Goal: Information Seeking & Learning: Learn about a topic

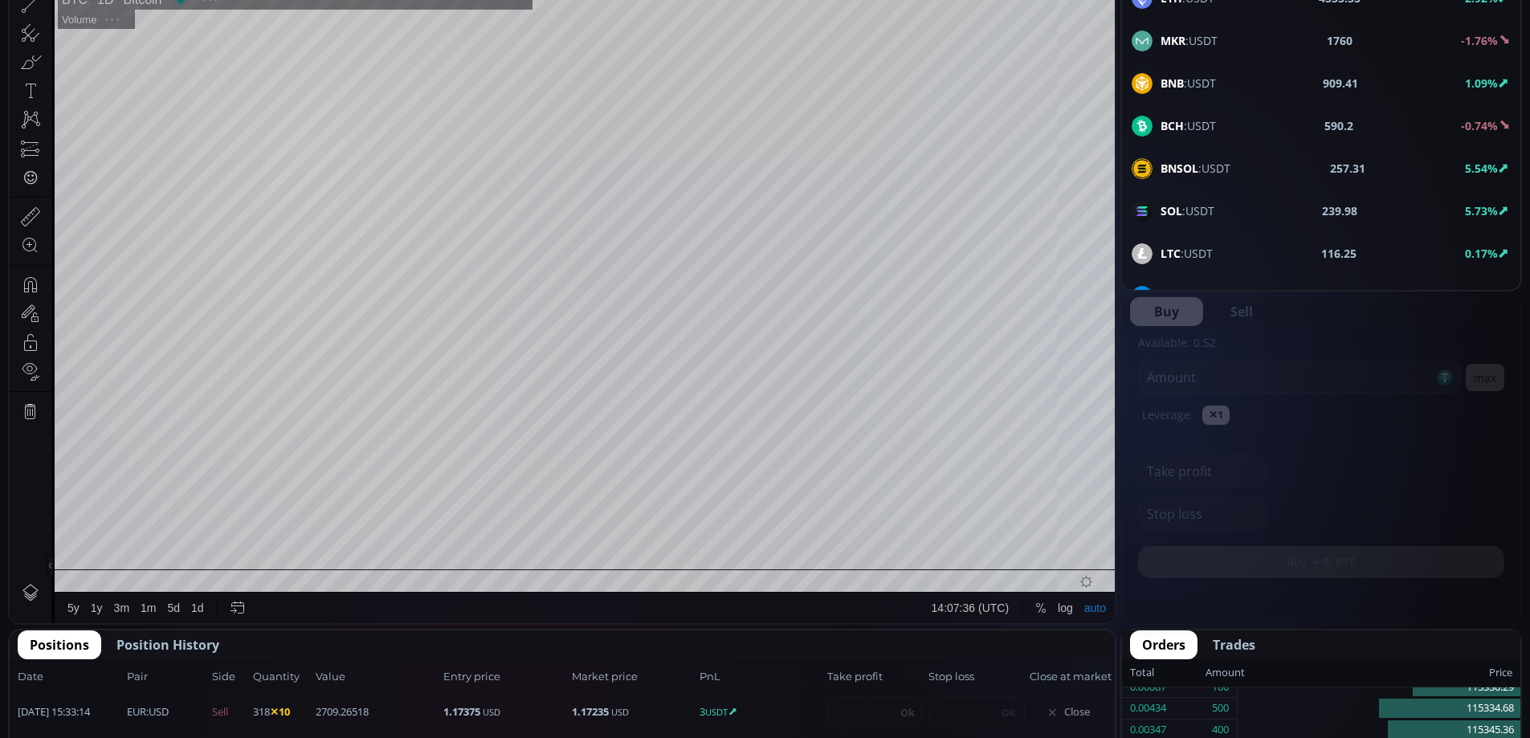
scroll to position [497, 0]
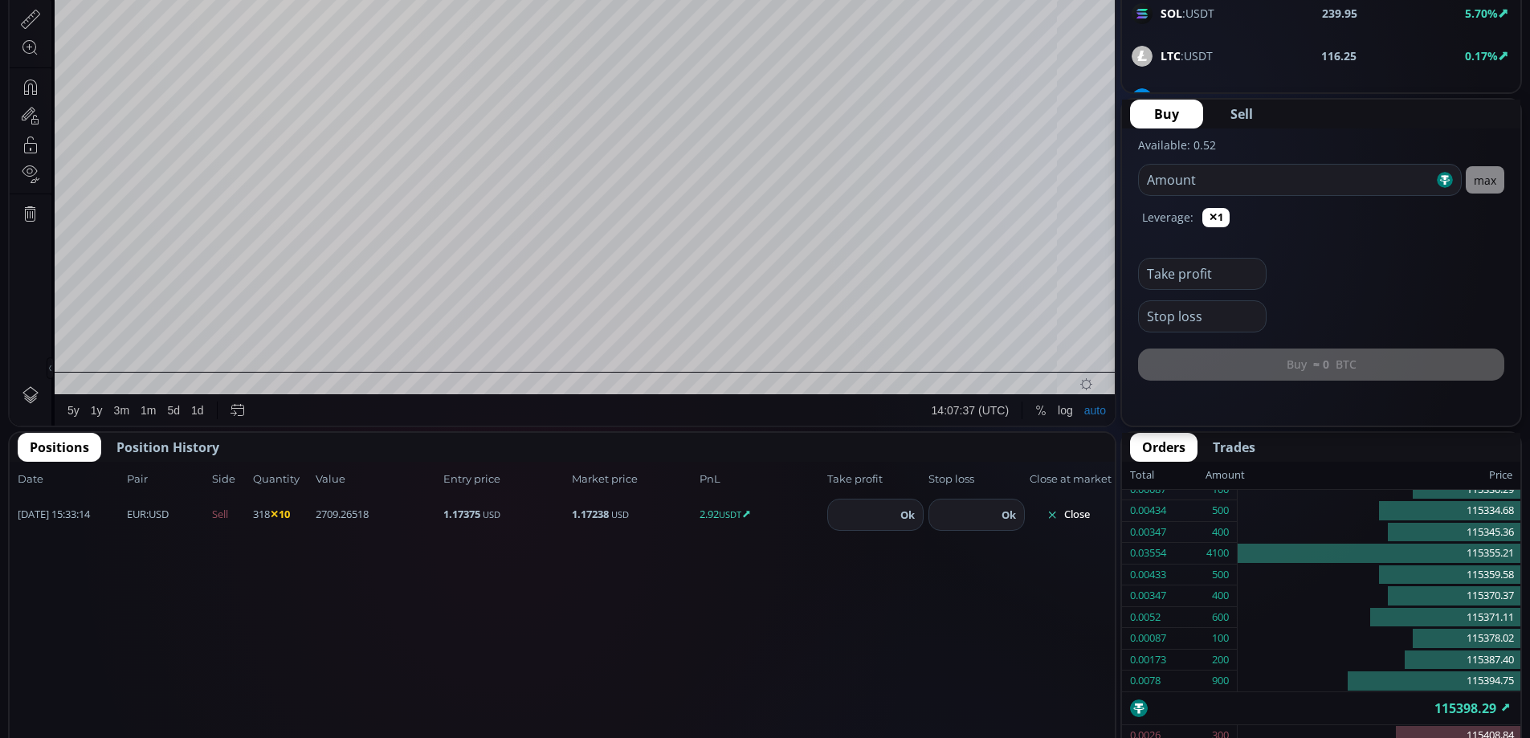
click at [1077, 512] on button "Close" at bounding box center [1068, 515] width 77 height 26
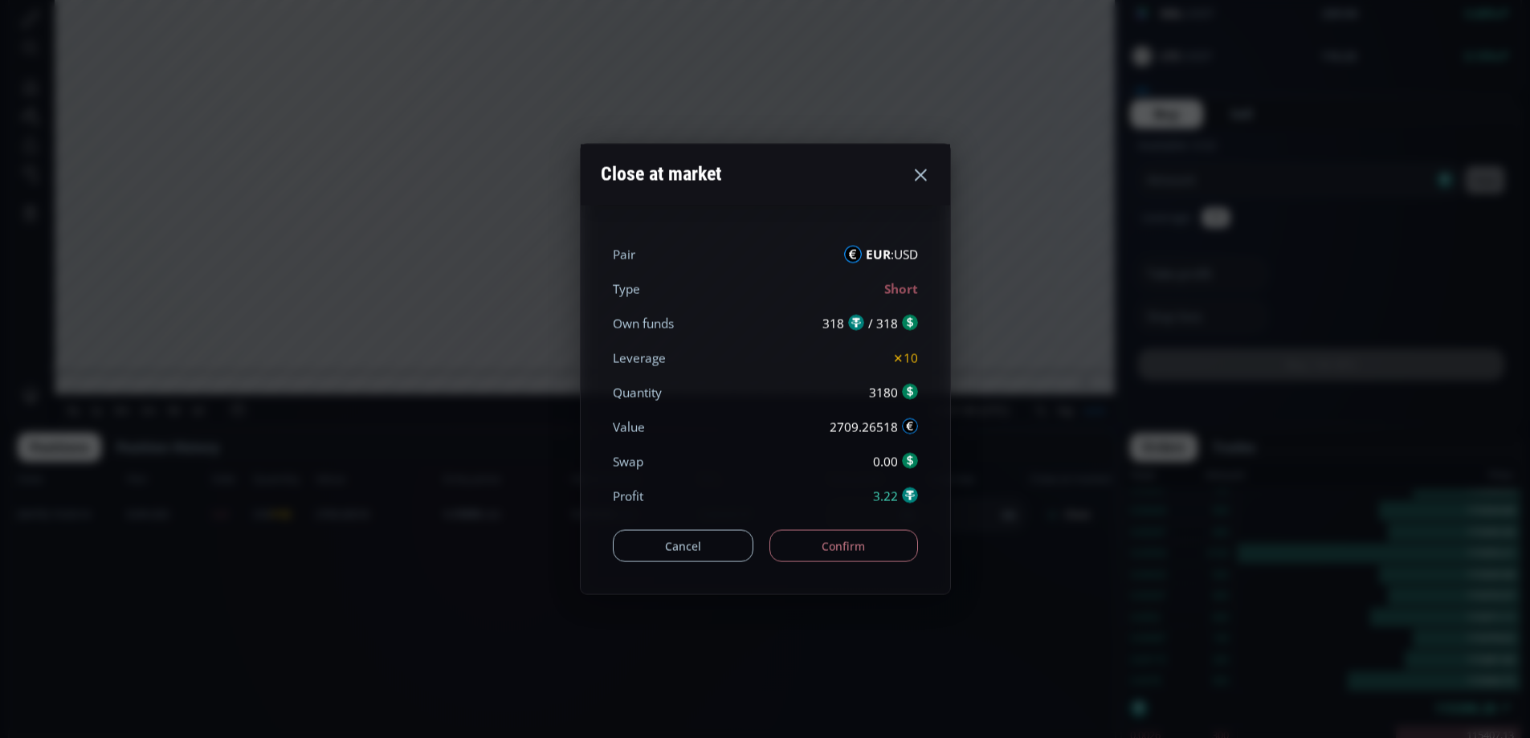
click at [867, 548] on button "Confirm" at bounding box center [844, 546] width 149 height 32
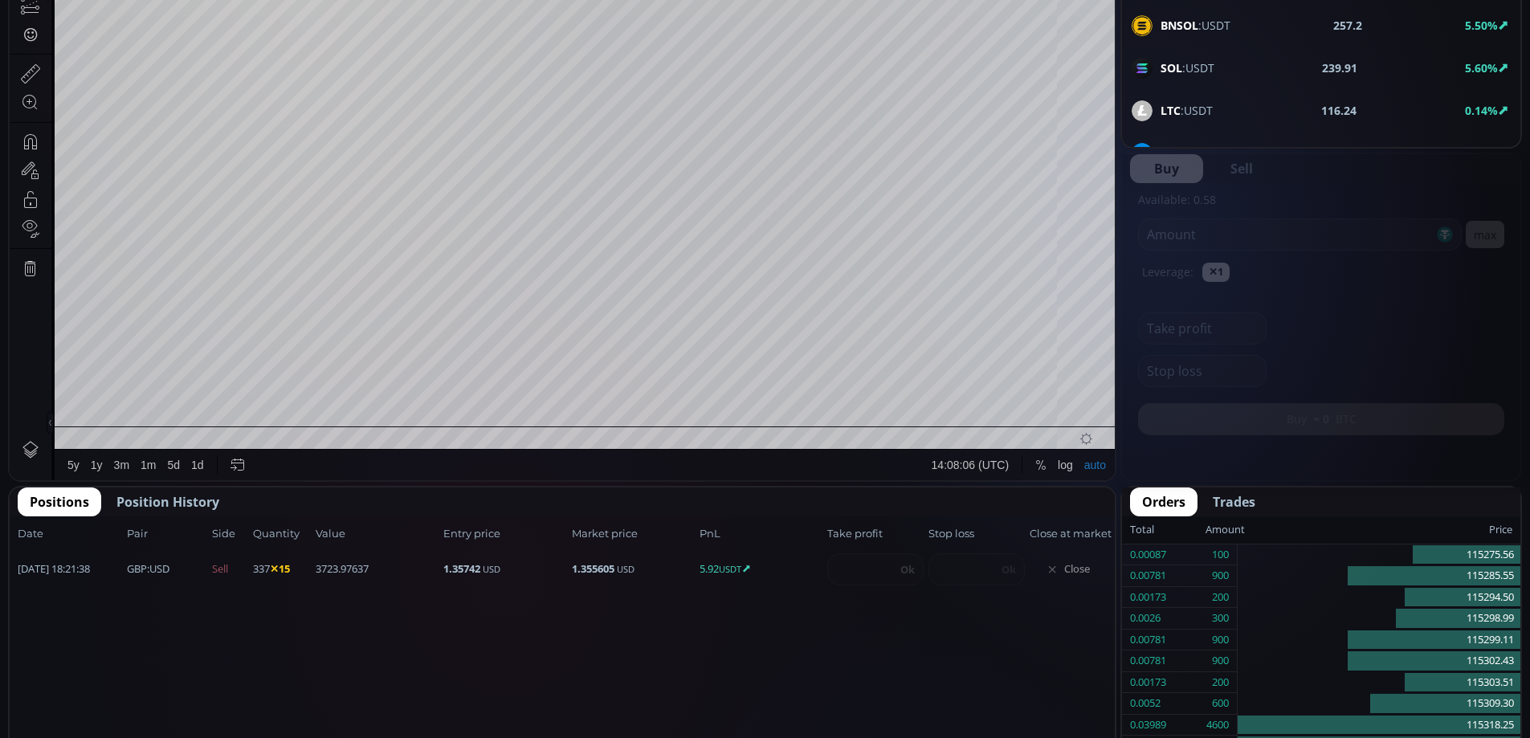
scroll to position [223, 0]
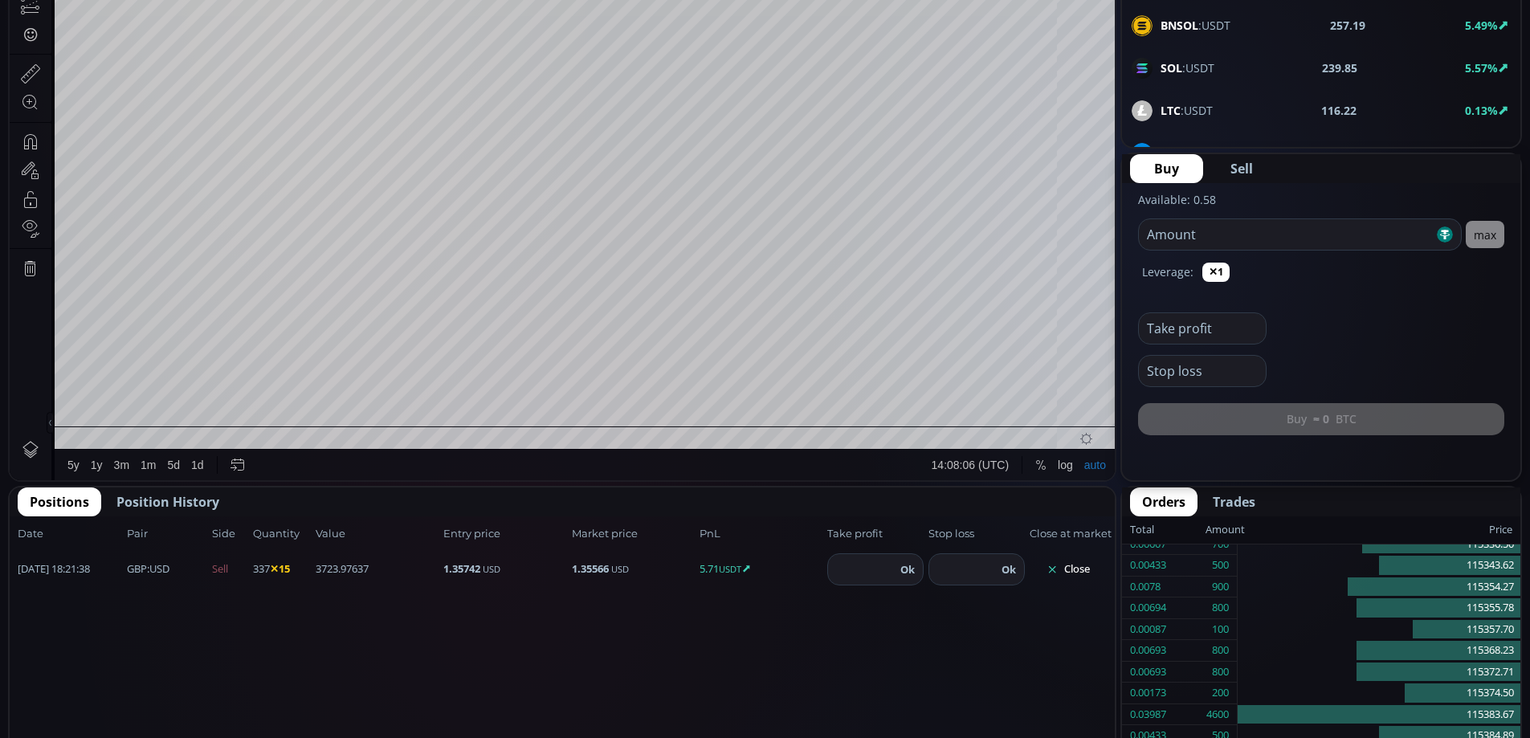
click at [1073, 571] on button "Close" at bounding box center [1068, 570] width 77 height 26
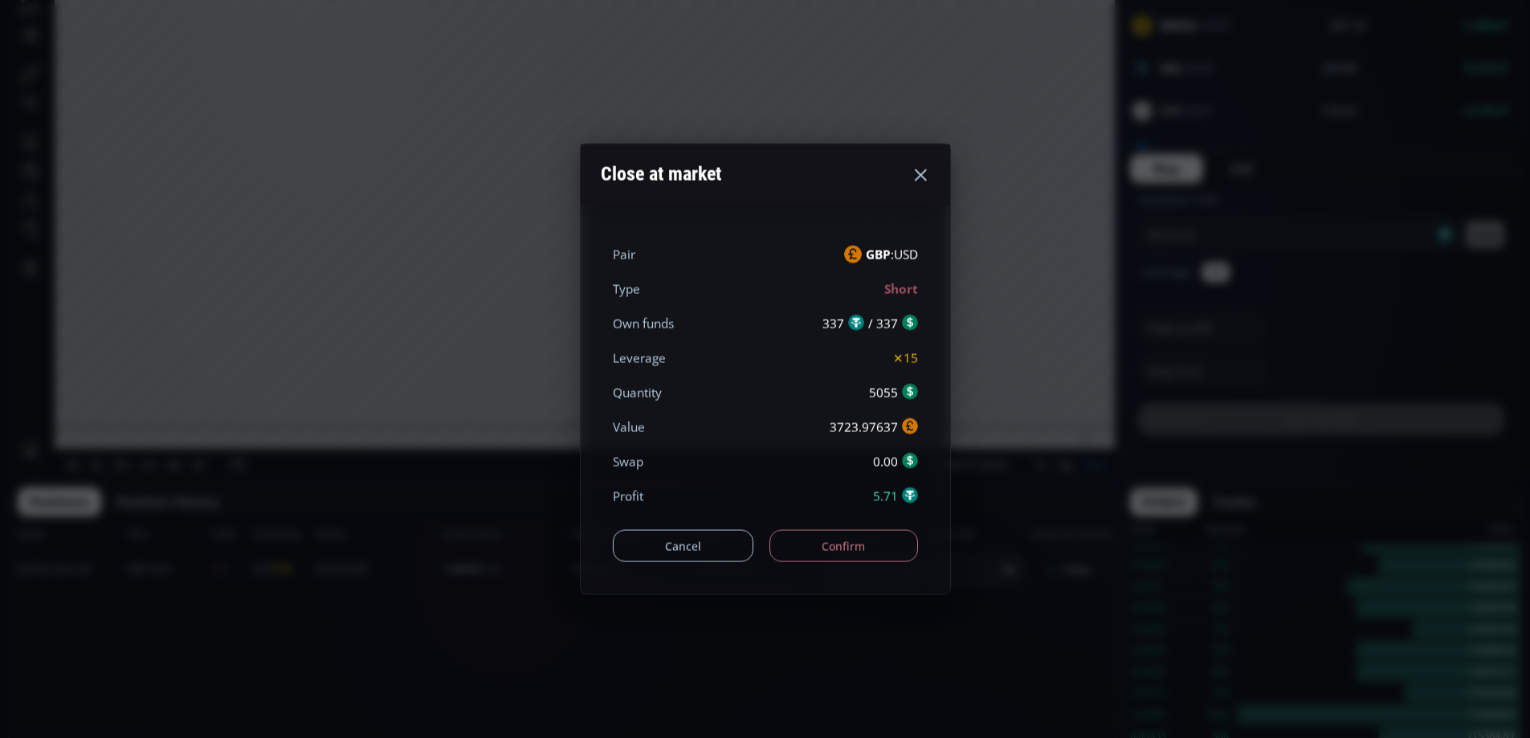
click at [893, 556] on button "Confirm" at bounding box center [844, 546] width 149 height 32
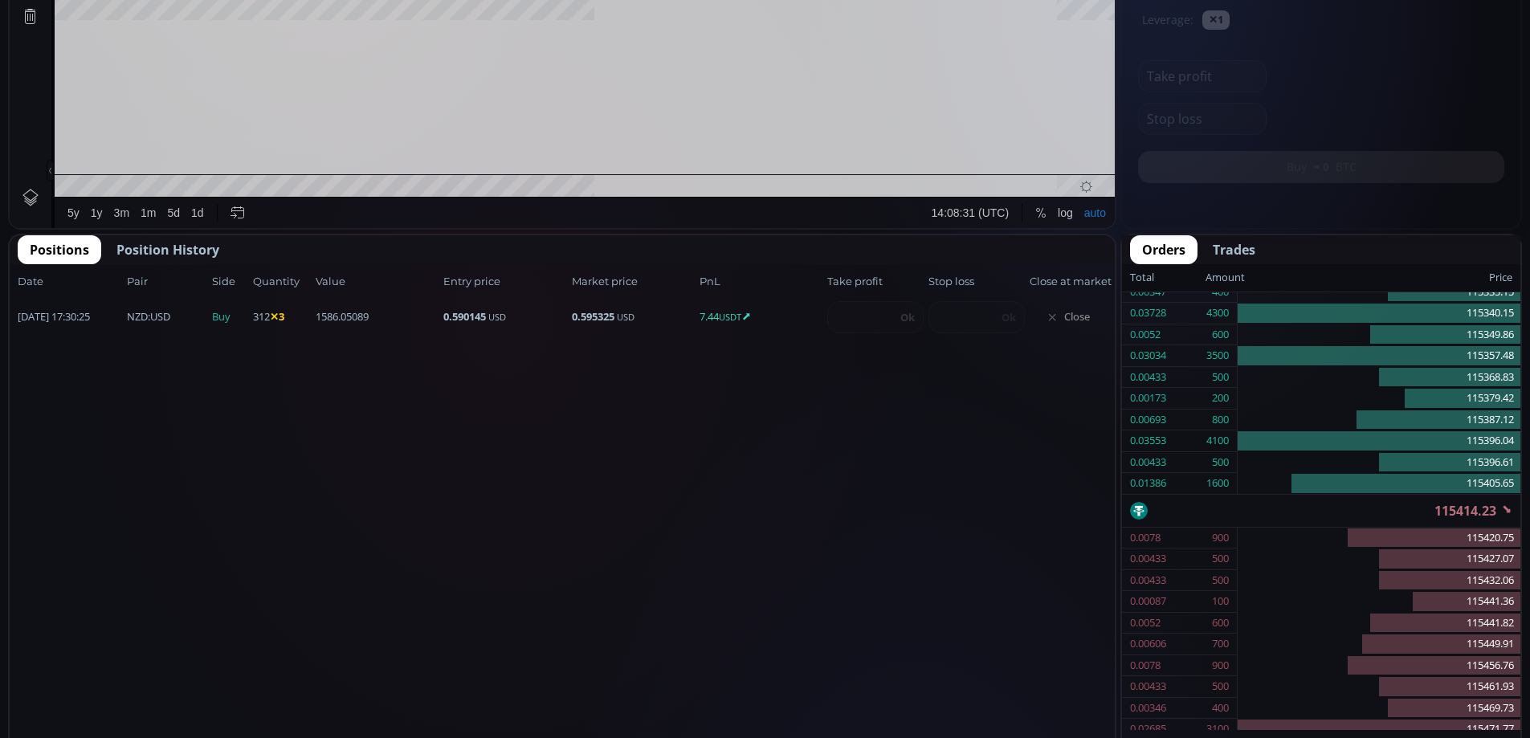
scroll to position [702, 0]
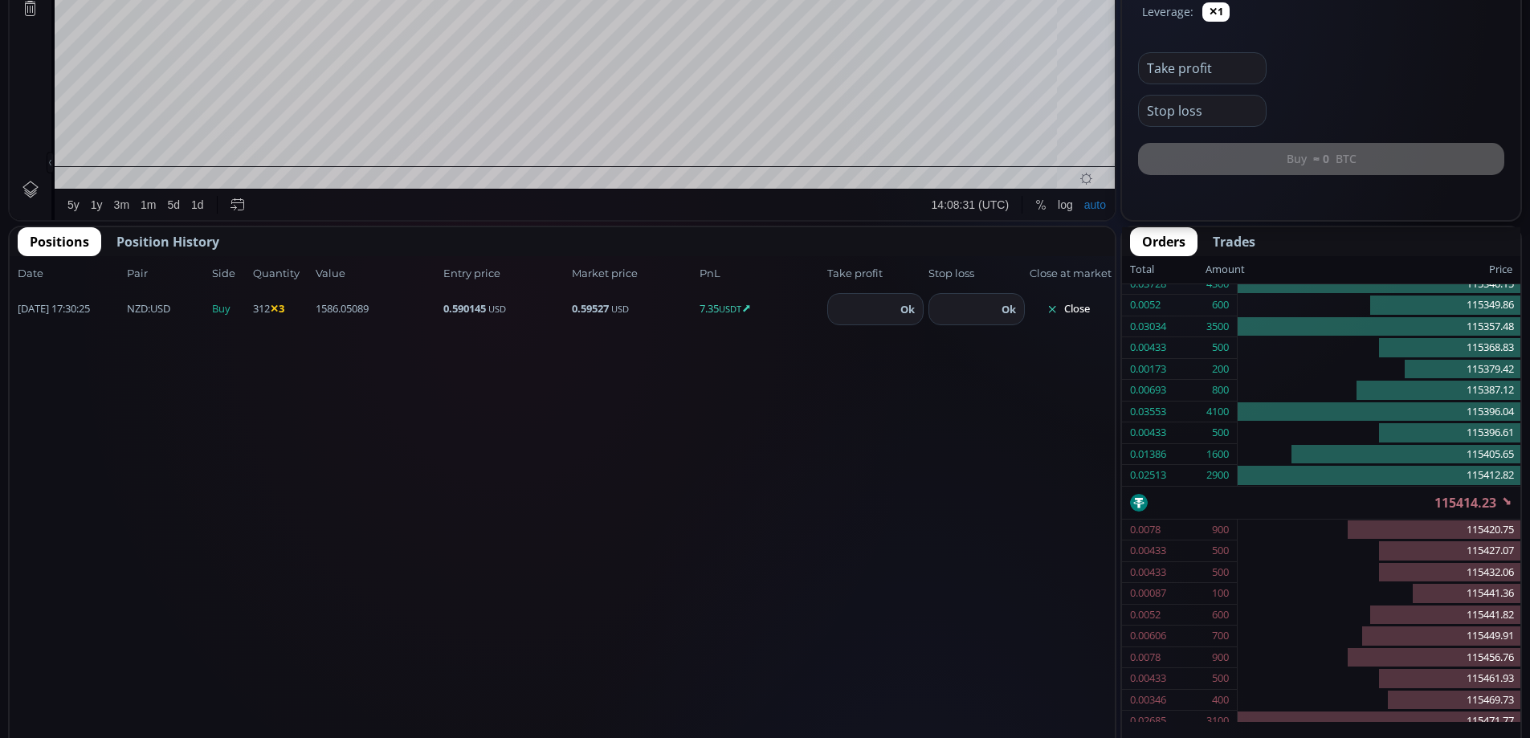
click at [1085, 313] on button "Close" at bounding box center [1068, 309] width 77 height 26
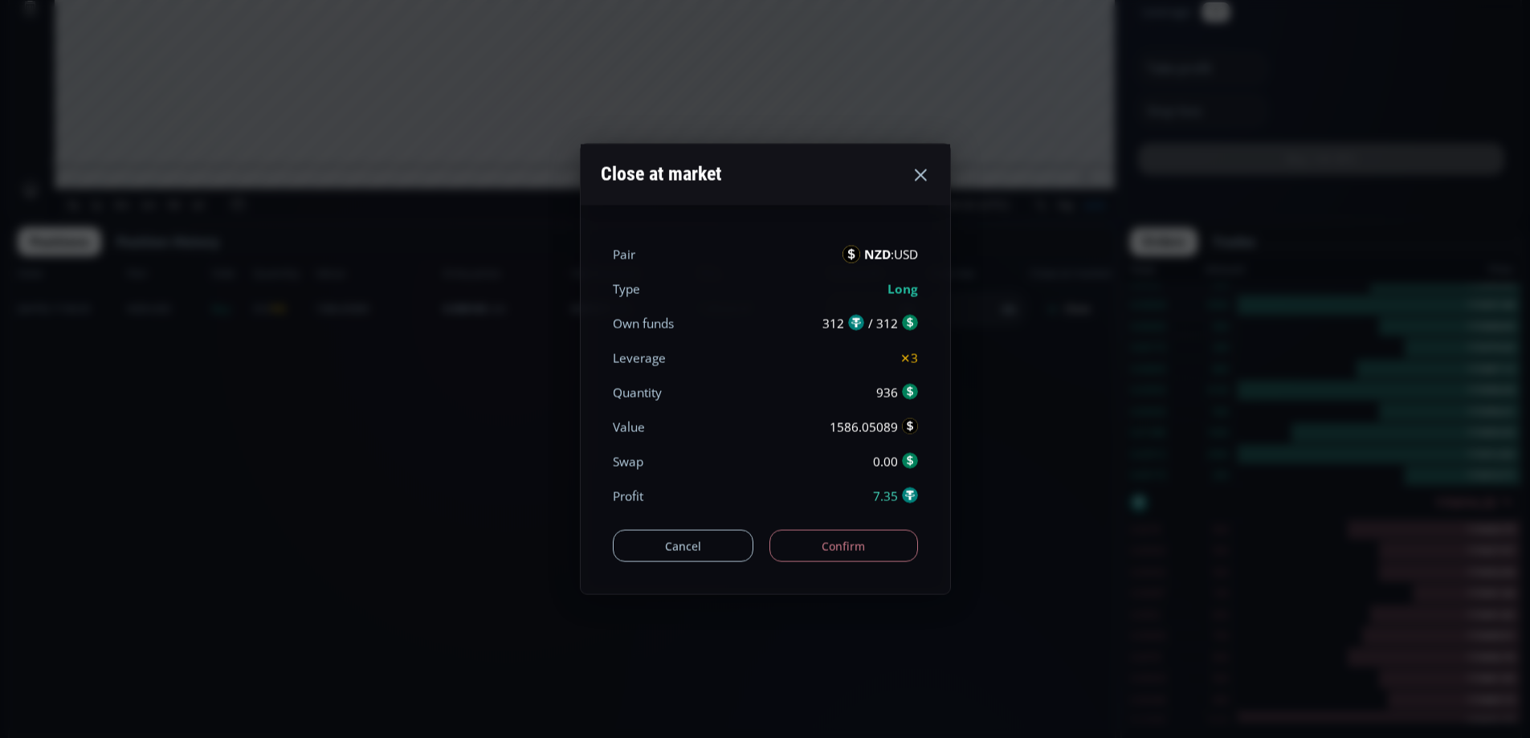
click at [840, 546] on button "Confirm" at bounding box center [844, 546] width 149 height 32
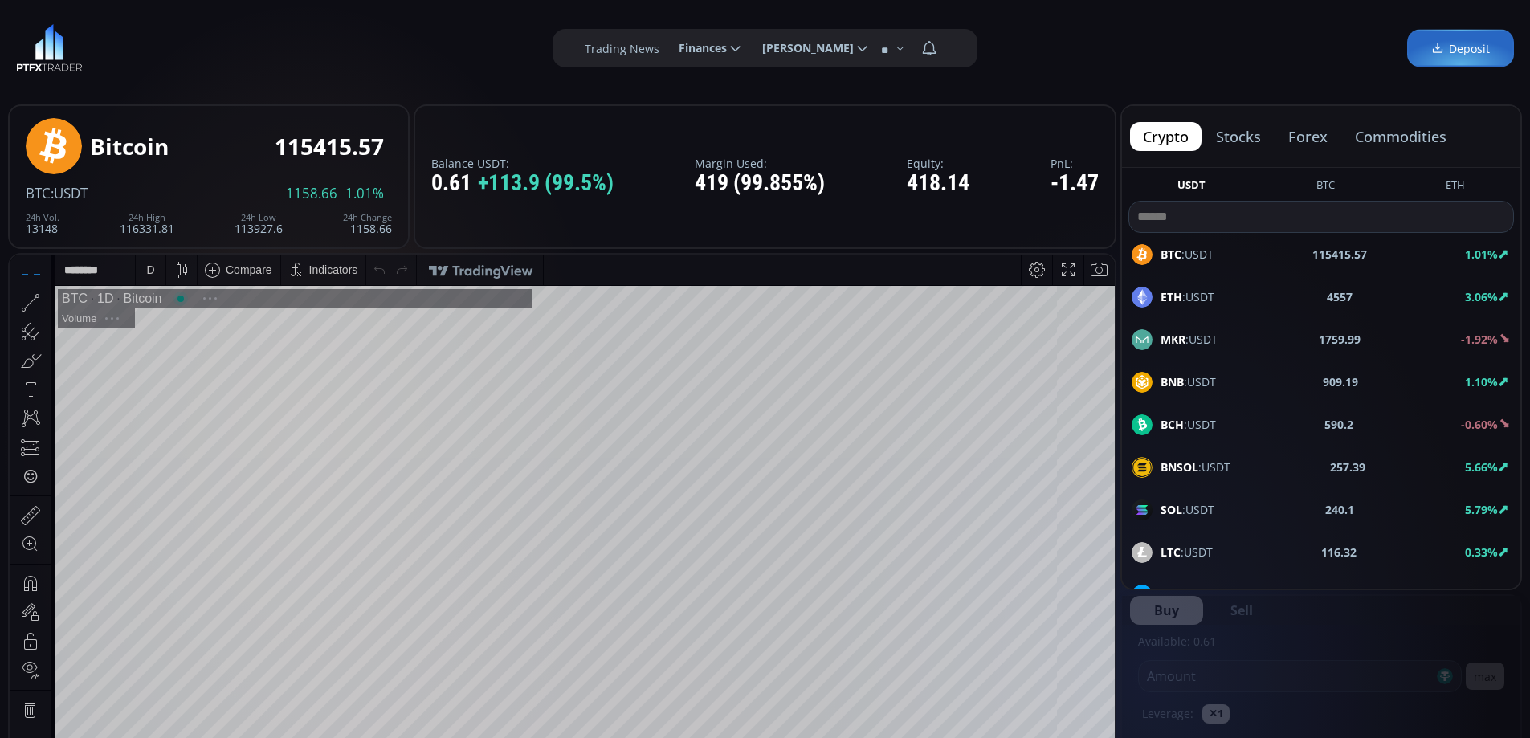
scroll to position [223, 0]
click at [1417, 129] on button "commodities" at bounding box center [1400, 136] width 117 height 29
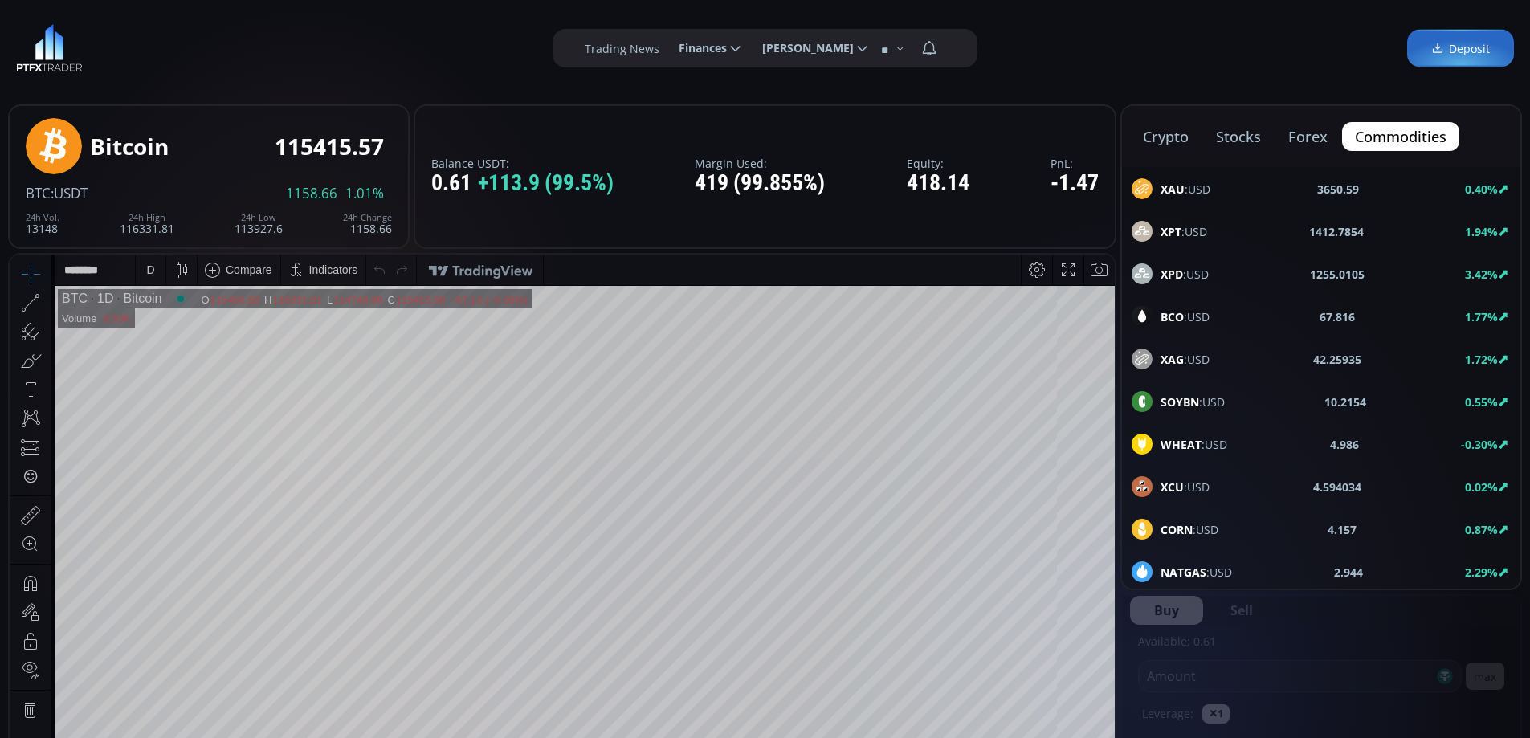
click at [1182, 190] on b "XAU" at bounding box center [1173, 189] width 24 height 15
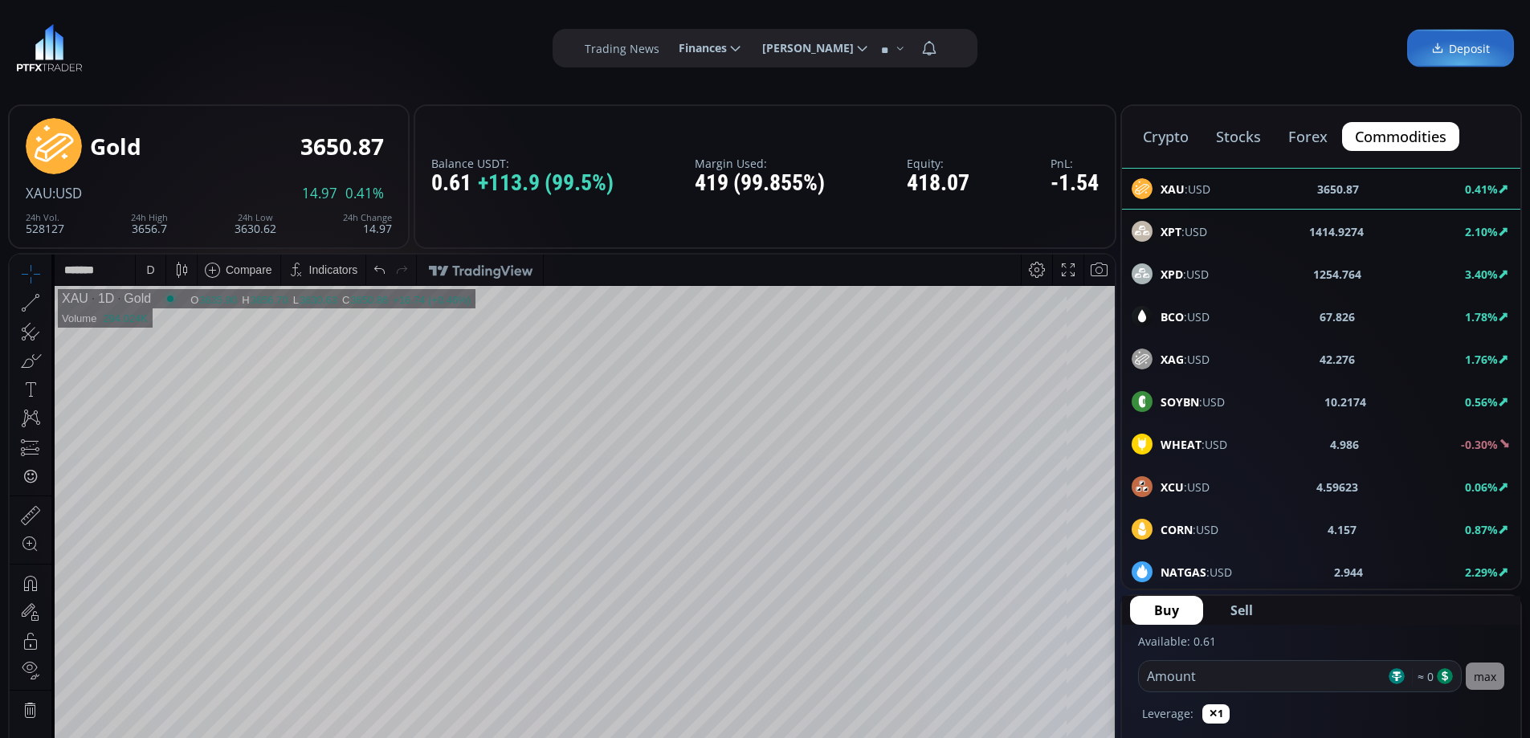
click at [1192, 315] on span "BCO :USD" at bounding box center [1185, 317] width 49 height 17
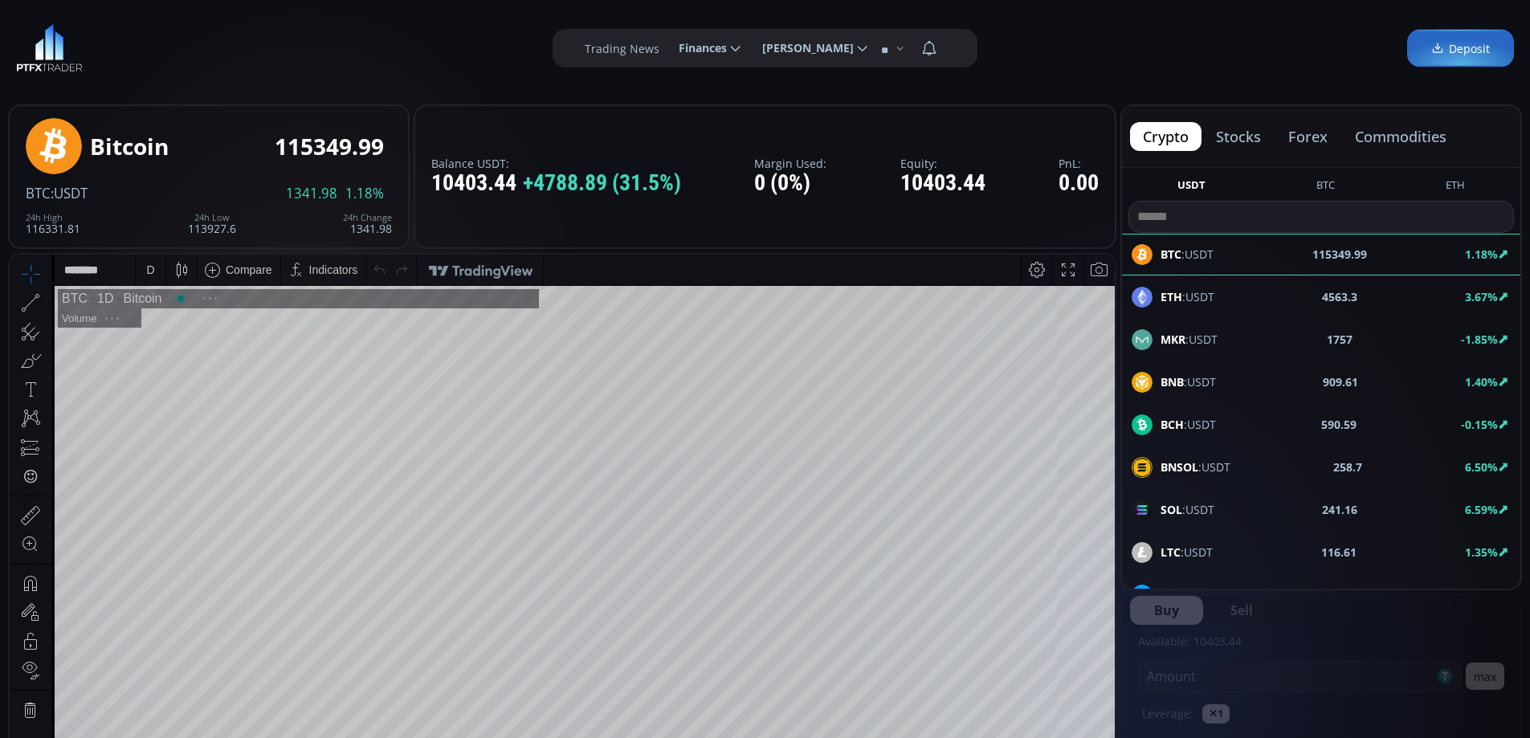
scroll to position [223, 0]
click at [1219, 128] on button "stocks" at bounding box center [1238, 136] width 71 height 29
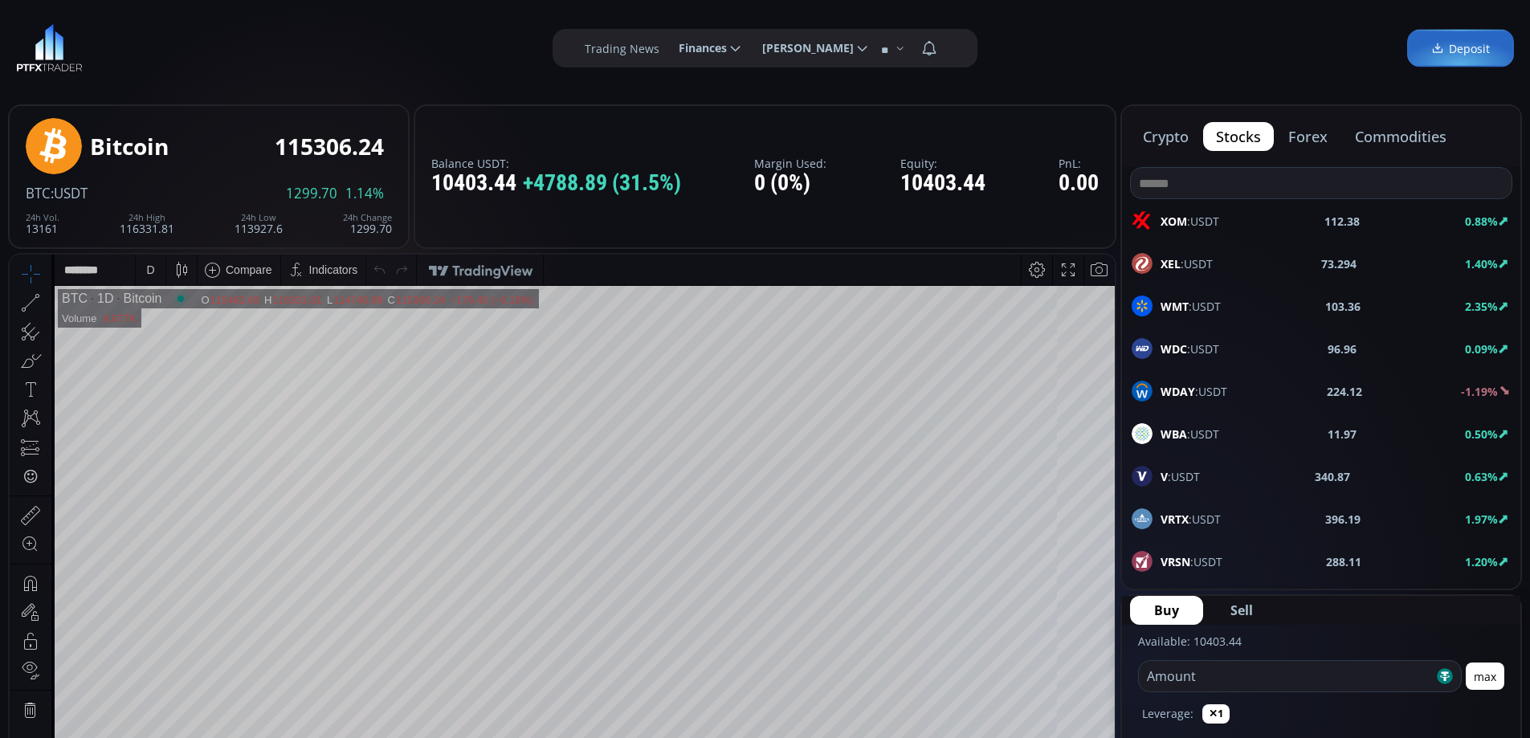
click at [1196, 189] on input at bounding box center [1321, 183] width 381 height 31
type input "*"
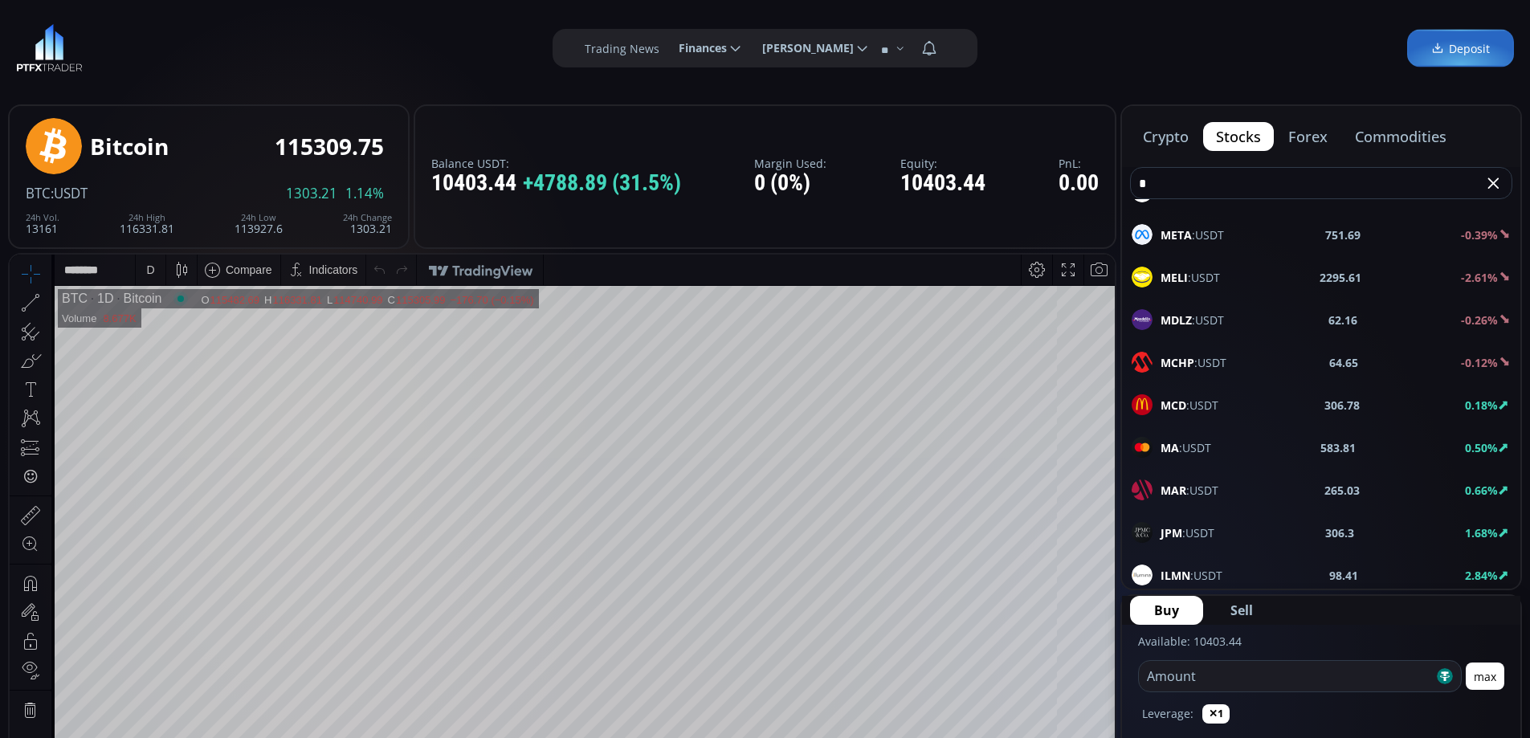
scroll to position [0, 0]
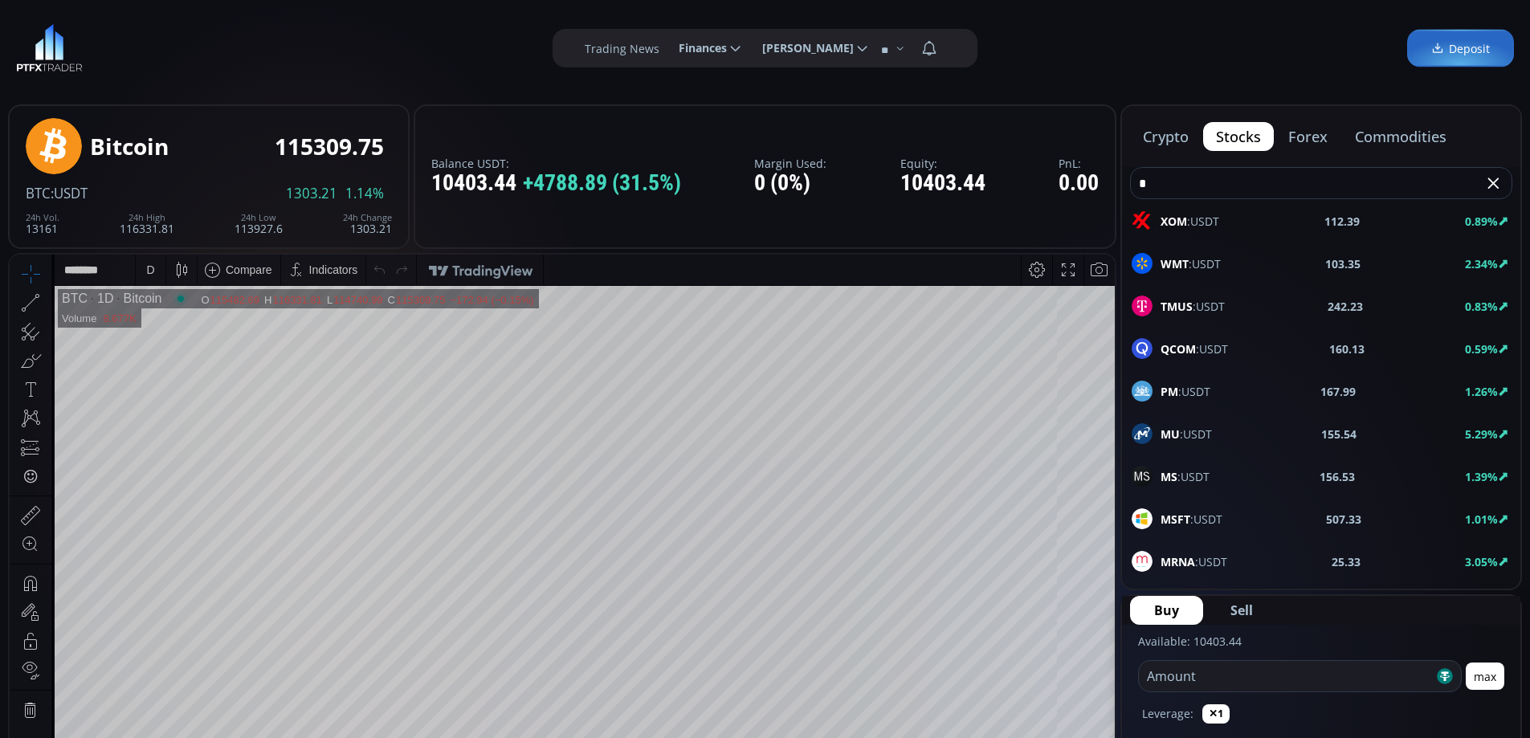
type input "*"
